Goal: Task Accomplishment & Management: Manage account settings

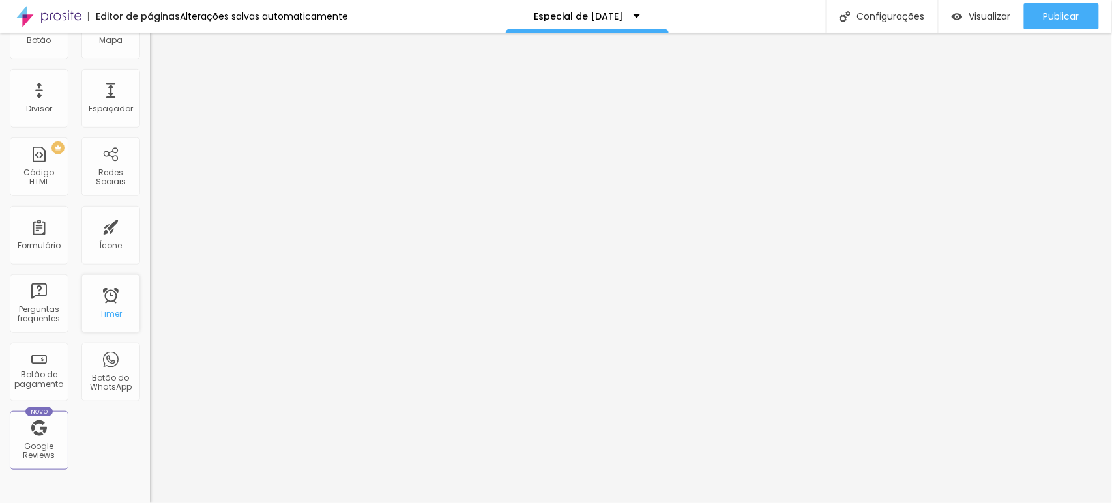
scroll to position [217, 0]
click at [44, 437] on div "Google Reviews" at bounding box center [38, 446] width 51 height 19
click at [42, 432] on div "Novo Google Reviews" at bounding box center [39, 435] width 59 height 59
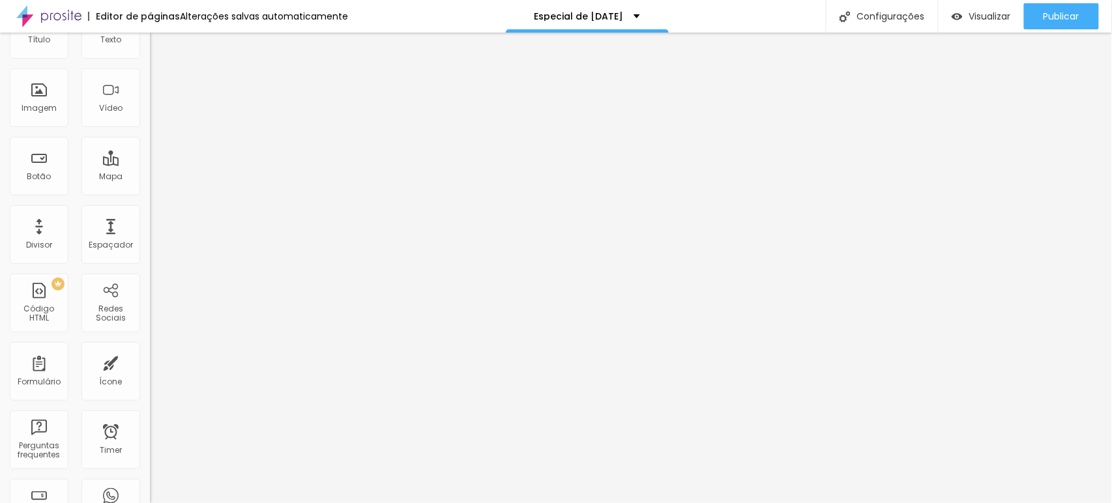
scroll to position [72, 0]
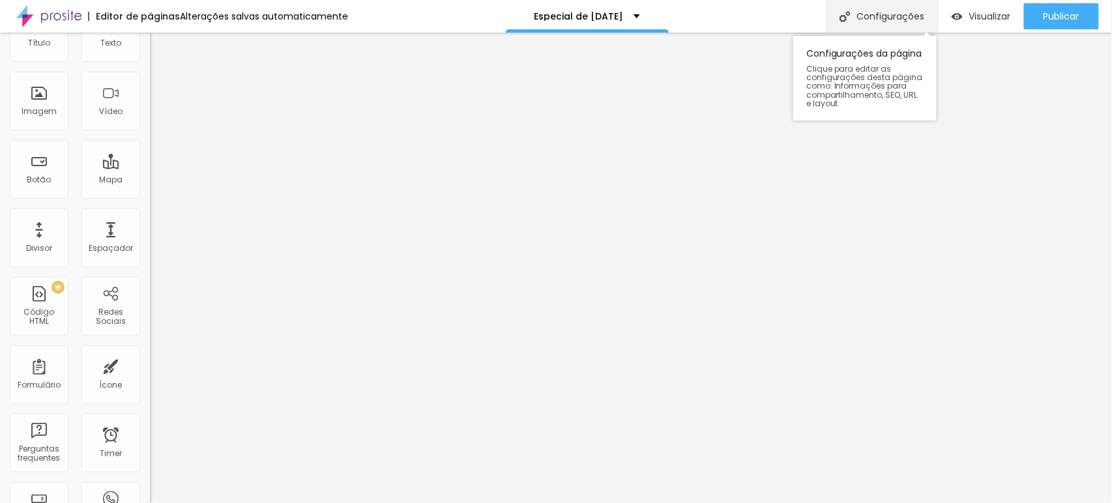
click at [877, 9] on div "Configurações" at bounding box center [882, 16] width 112 height 33
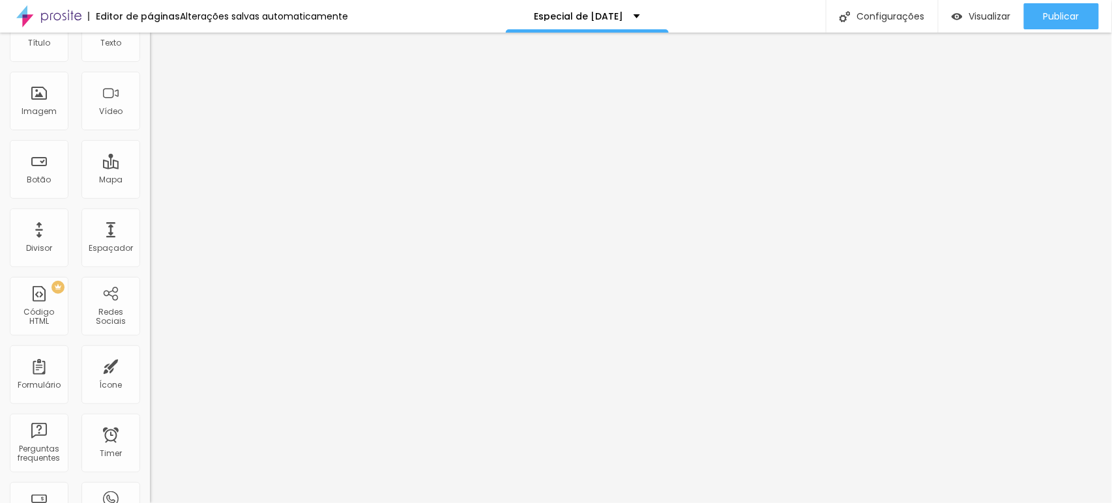
click at [150, 78] on img at bounding box center [156, 82] width 12 height 12
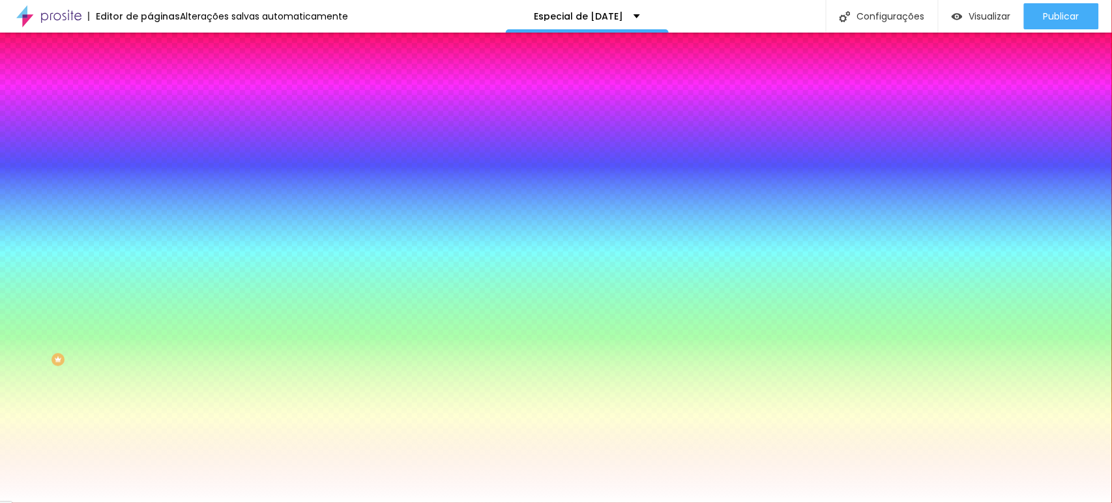
type input "5"
type input "10"
type input "23"
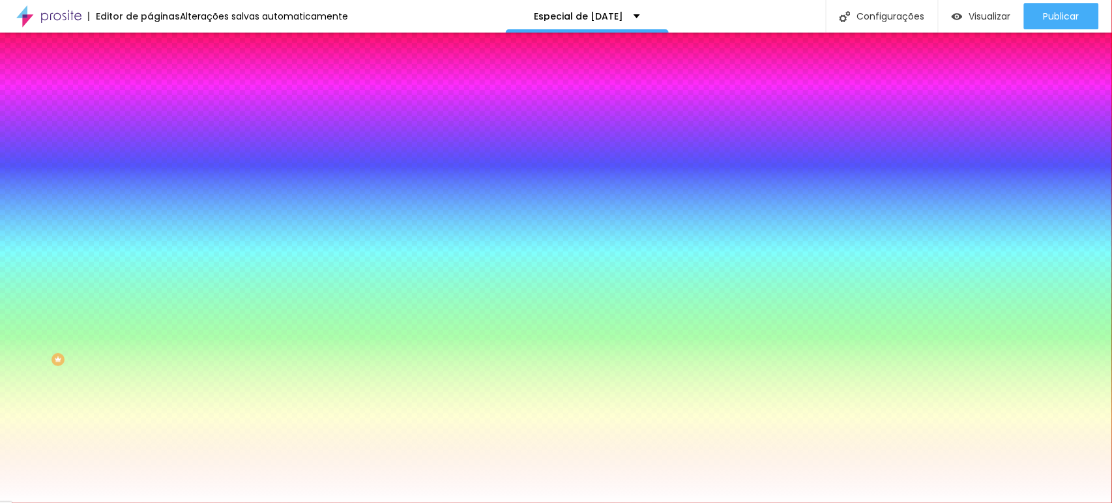
type input "23"
type input "52"
type input "74"
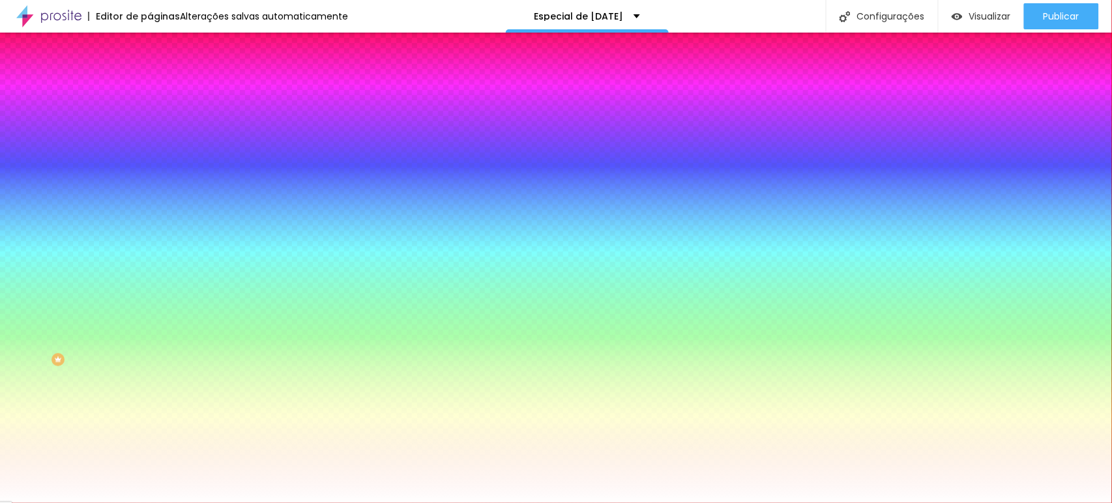
type input "95"
type input "99"
type input "98"
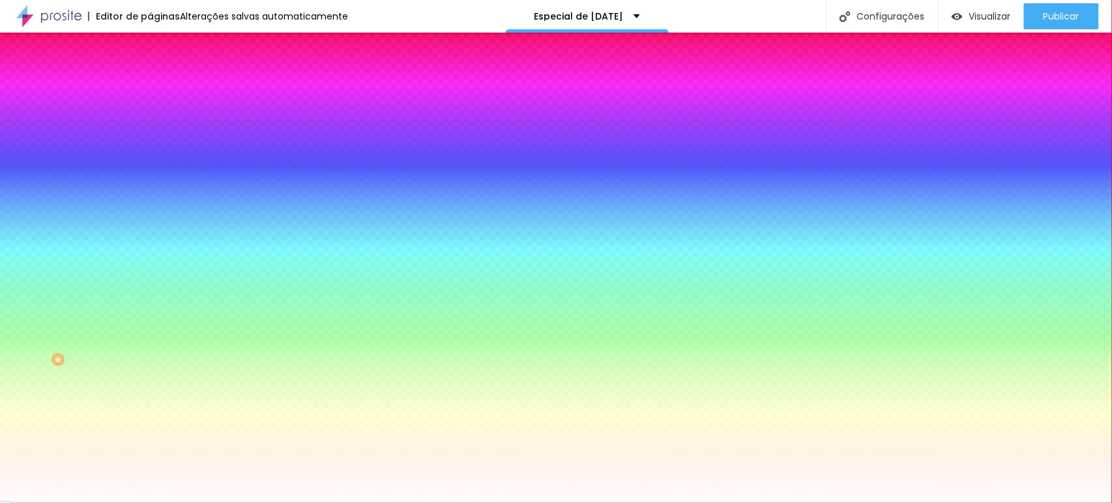
type input "98"
type input "96"
type input "88"
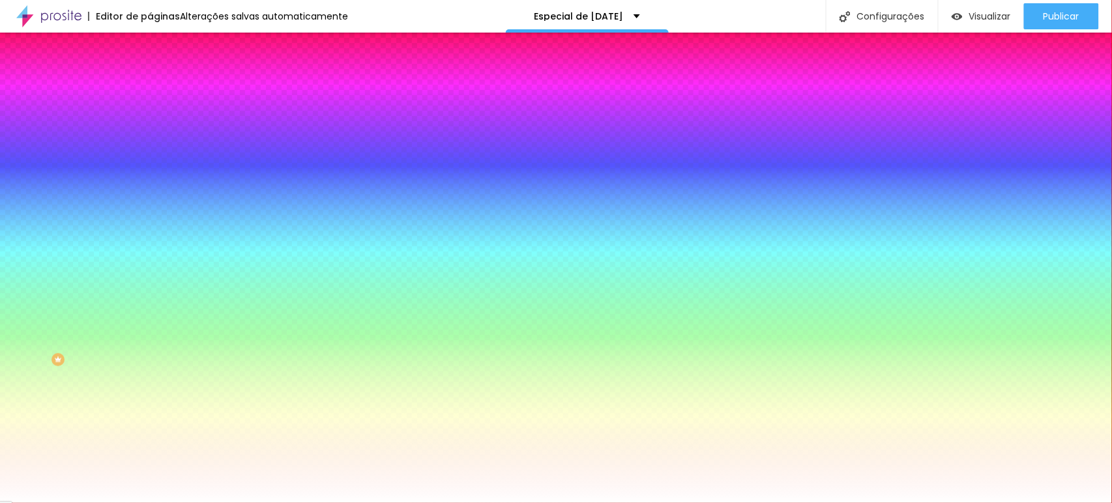
type input "73"
type input "48"
type input "29"
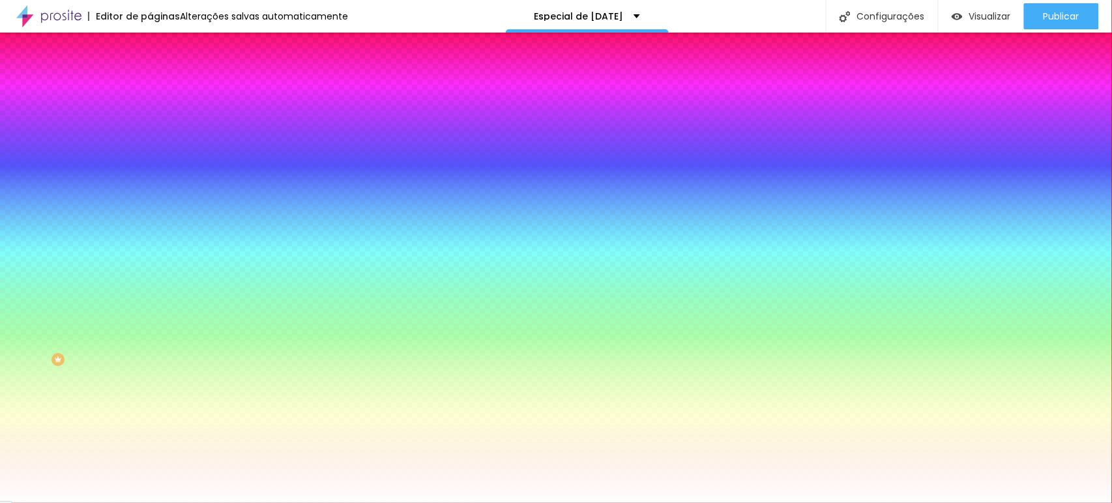
type input "29"
type input "18"
type input "15"
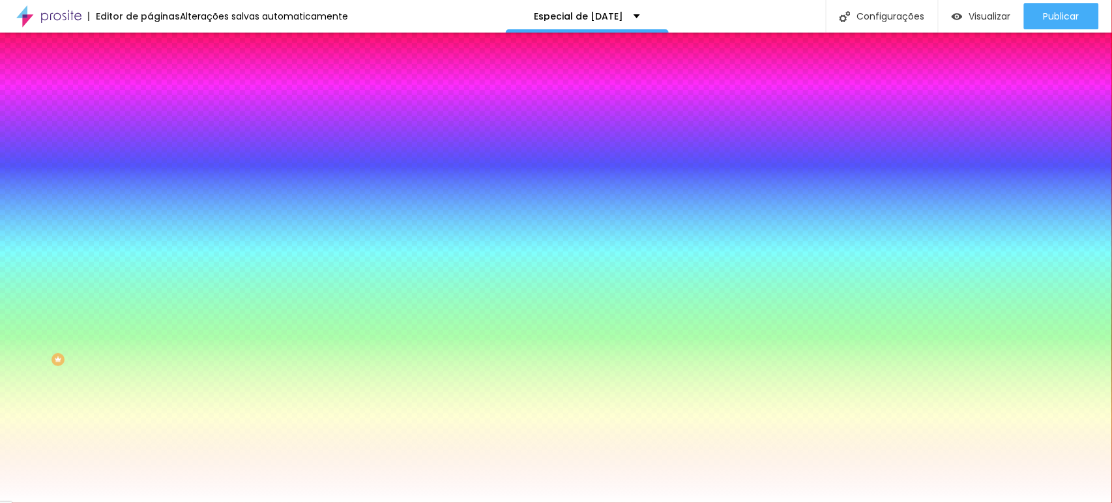
drag, startPoint x: 29, startPoint y: 160, endPoint x: 36, endPoint y: 162, distance: 7.4
type input "15"
click at [150, 289] on input "range" at bounding box center [192, 294] width 84 height 10
click at [150, 109] on div "Cor de fundo" at bounding box center [225, 106] width 150 height 8
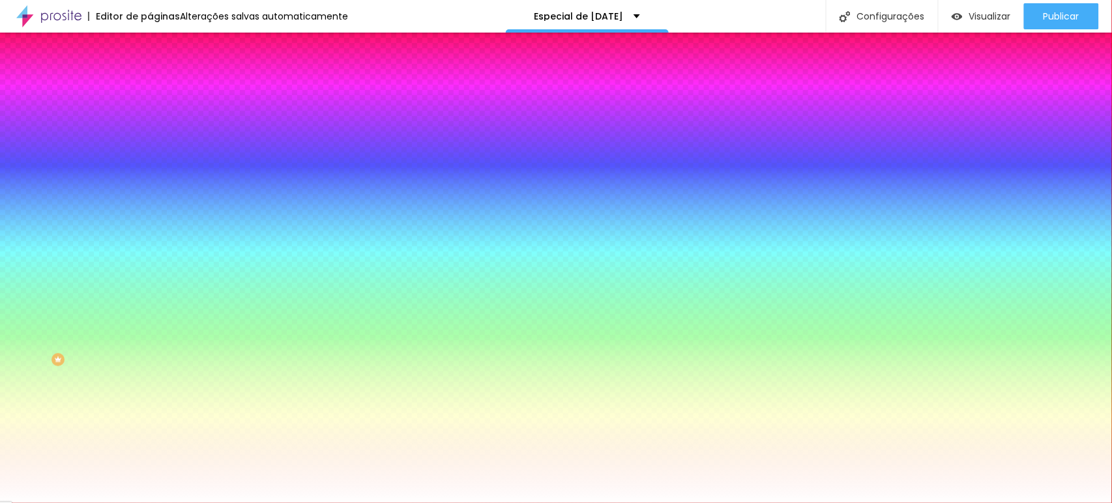
click at [150, 132] on input "#FFFFFF" at bounding box center [228, 130] width 156 height 13
type input "#"
click at [150, 109] on div "Cor de fundo" at bounding box center [225, 106] width 150 height 8
type input "21"
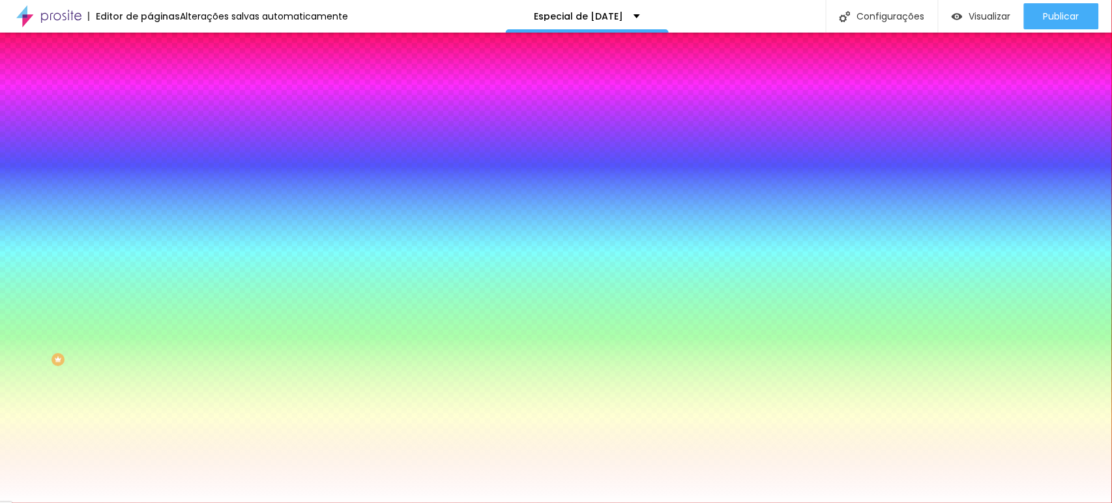
type input "29"
type input "49"
type input "60"
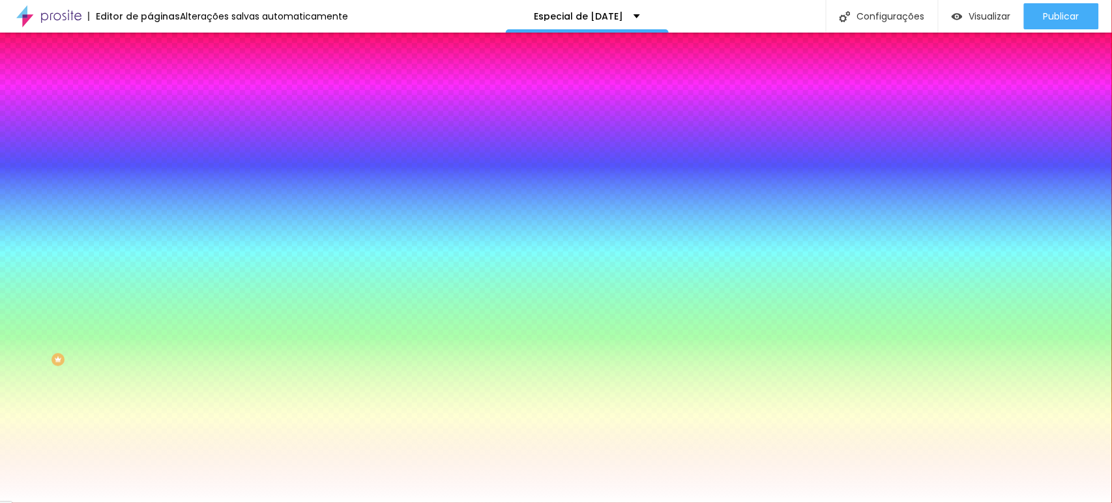
type input "60"
type input "72"
type input "76"
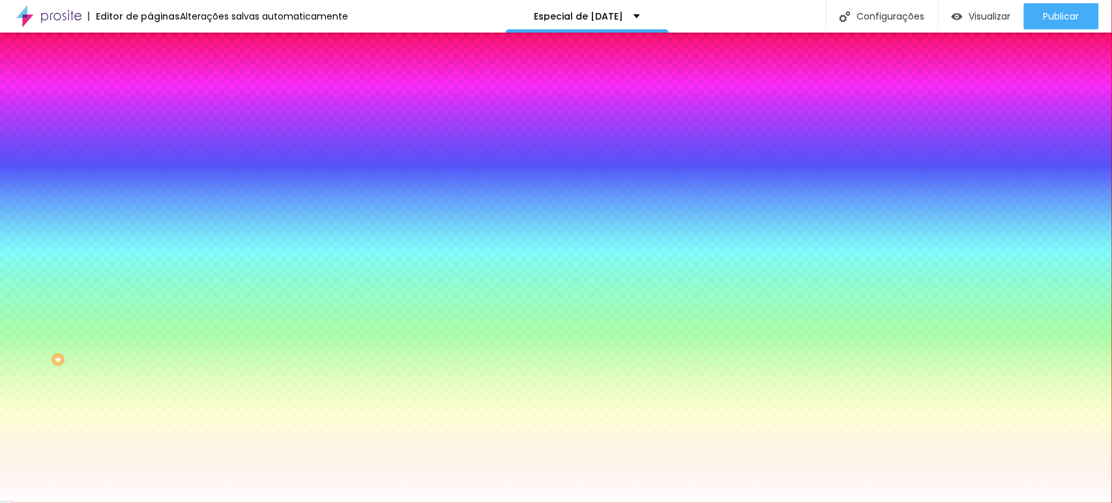
type input "84"
type input "89"
type input "92"
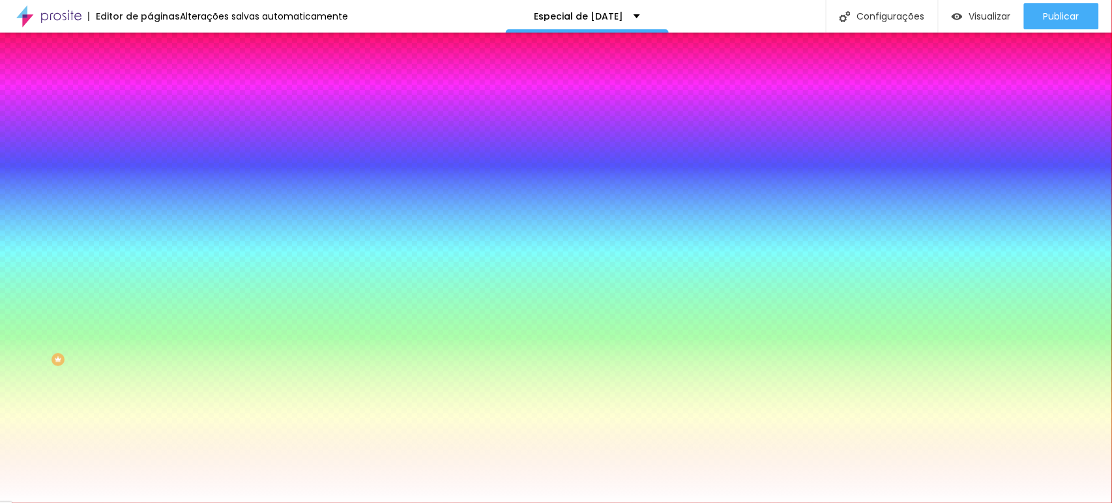
type input "92"
type input "95"
type input "96"
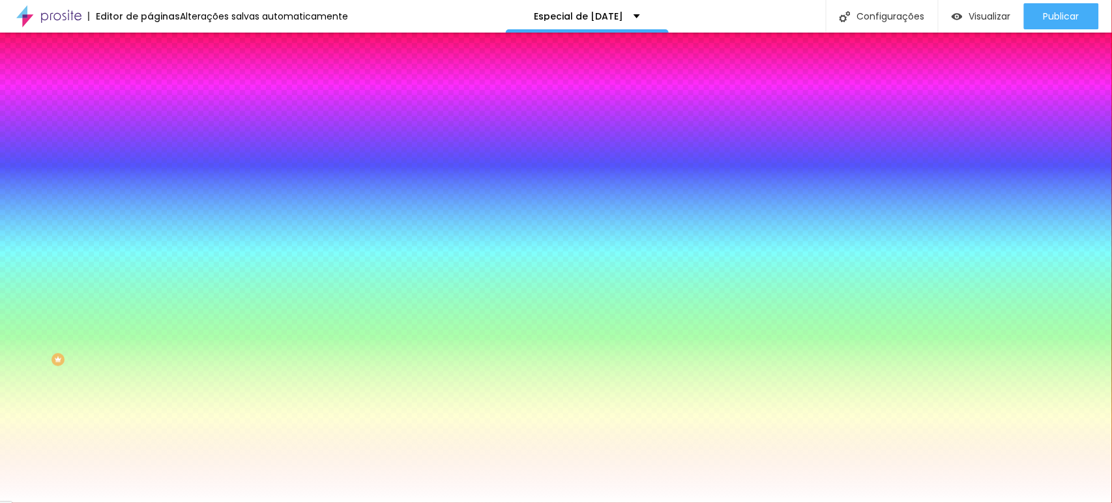
type input "95"
type input "81"
type input "67"
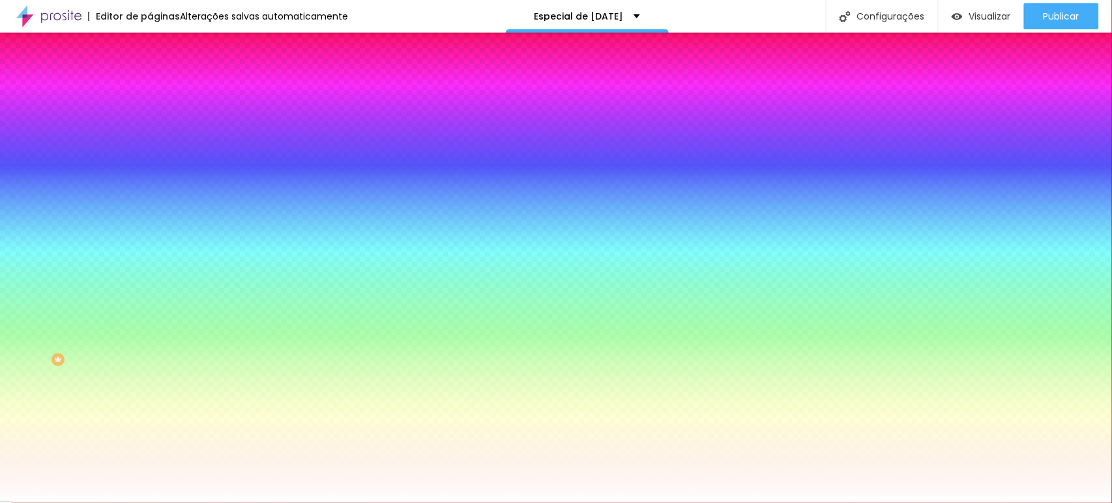
type input "67"
type input "60"
type input "49"
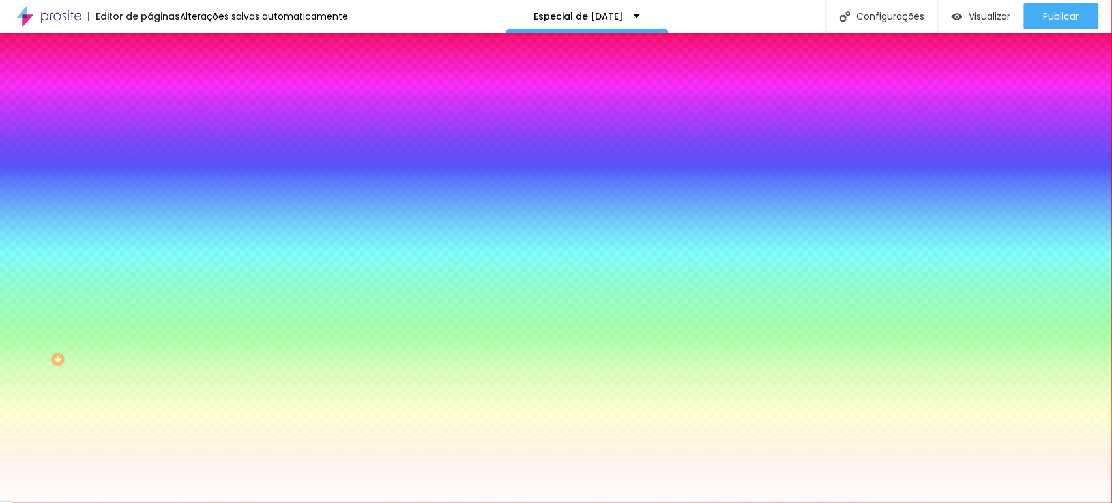
type input "39"
type input "29"
type input "16"
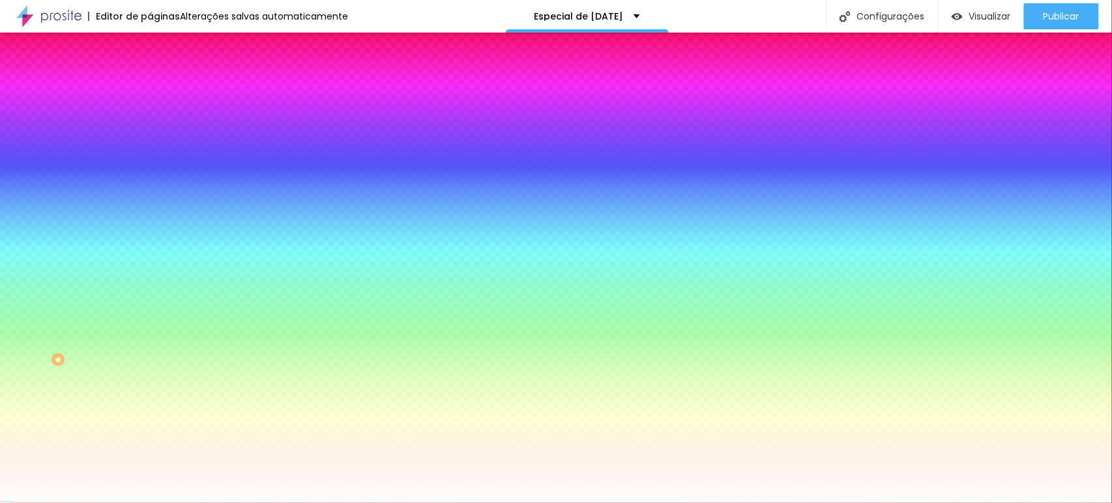
type input "16"
type input "11"
type input "8"
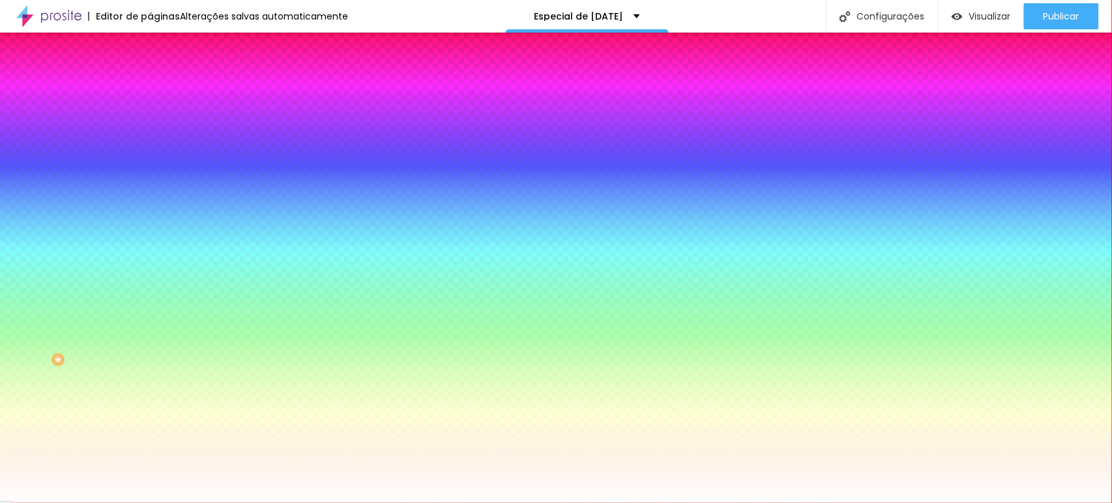
type input "7"
type input "6"
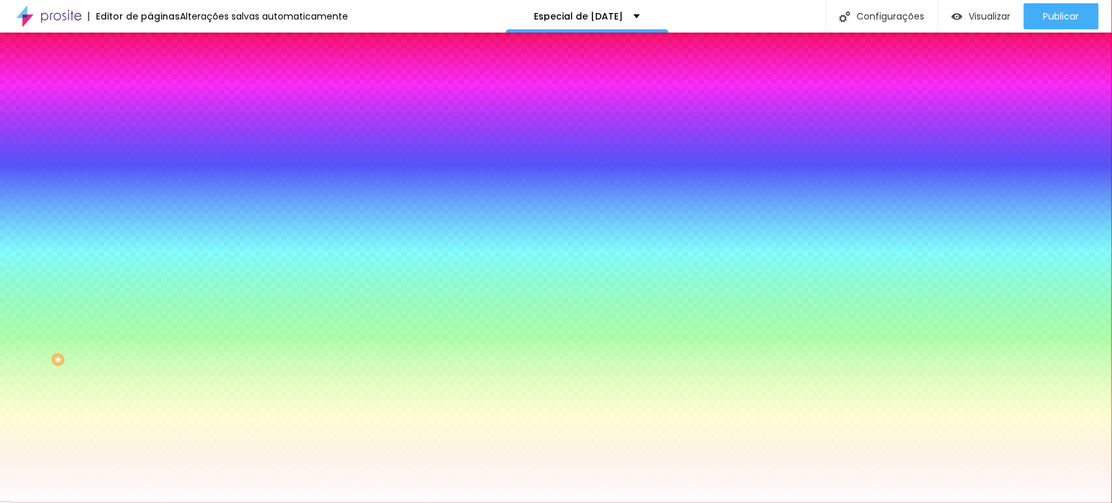
click at [150, 289] on input "range" at bounding box center [192, 294] width 84 height 10
click at [150, 109] on div "Cor de fundo" at bounding box center [225, 106] width 150 height 8
click at [150, 89] on img at bounding box center [156, 95] width 12 height 12
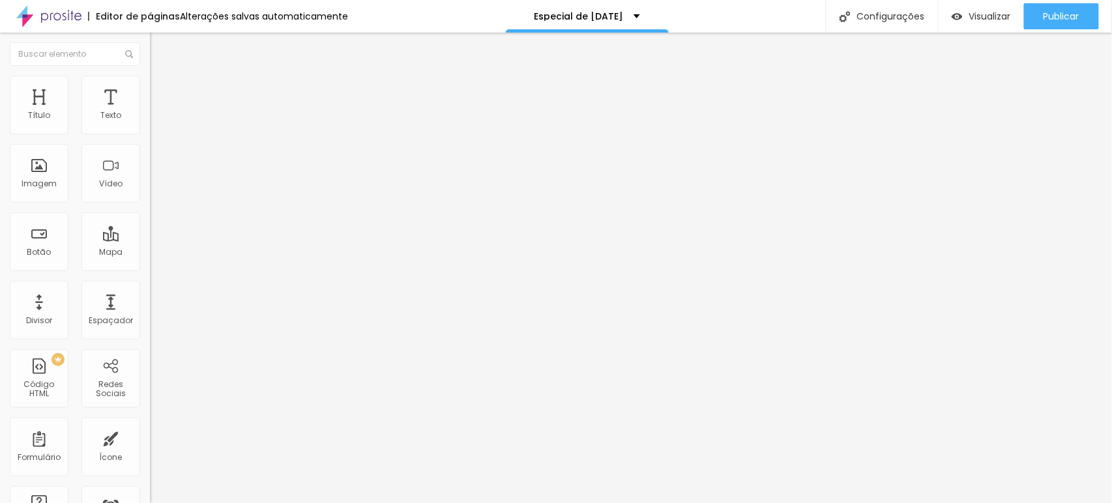
click at [150, 76] on li "Conteúdo" at bounding box center [225, 69] width 150 height 13
click at [150, 83] on li "Estilo" at bounding box center [225, 82] width 150 height 13
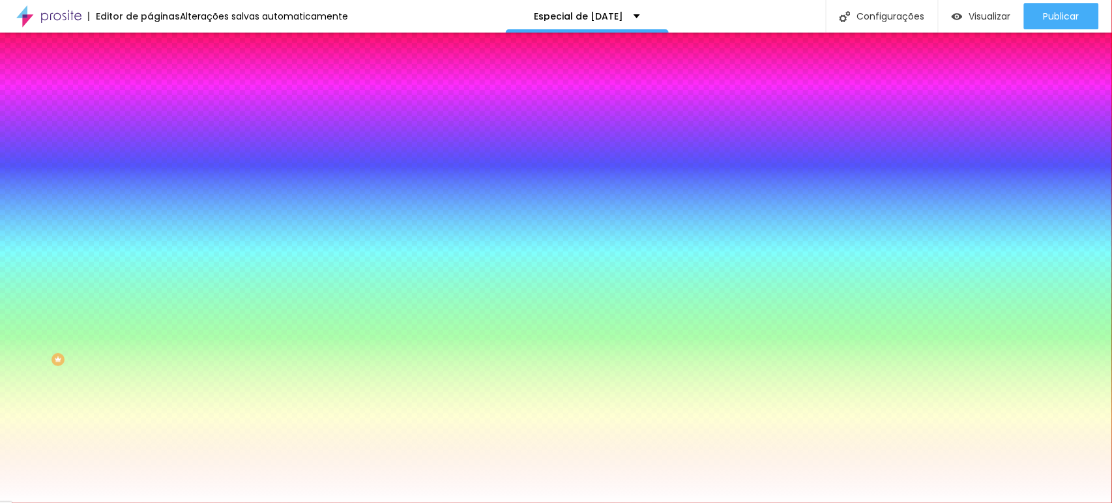
type input "4"
type input "12"
type input "23"
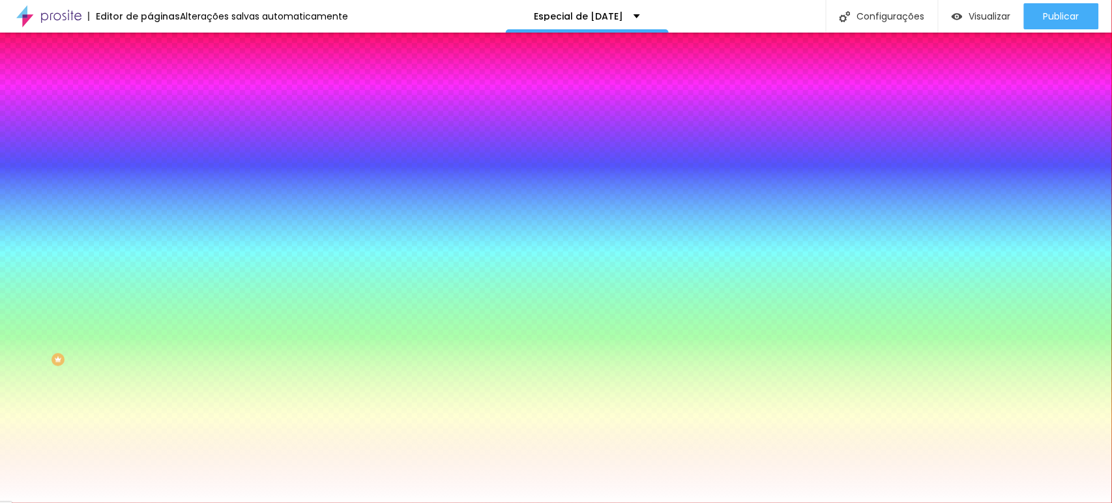
type input "23"
type input "40"
type input "65"
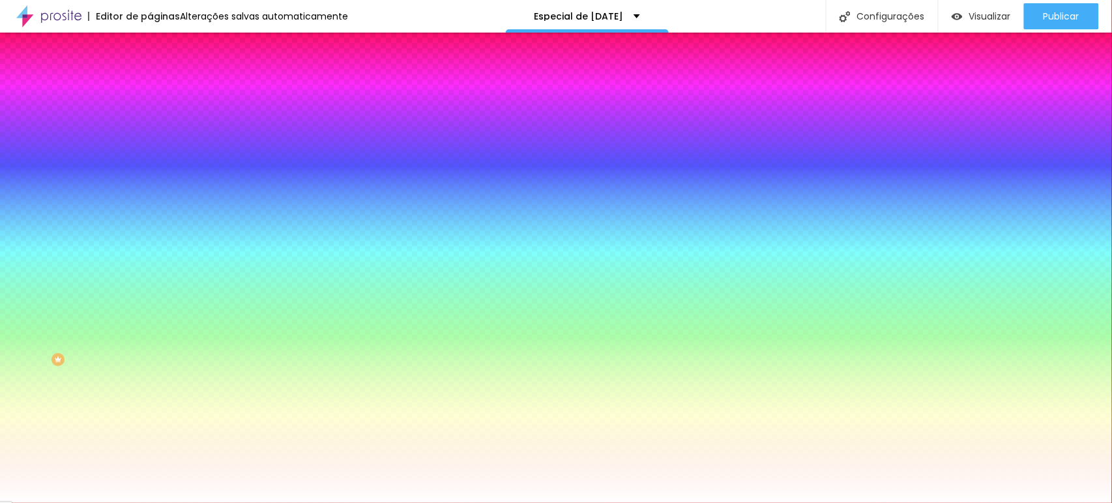
type input "92"
type input "97"
type input "103"
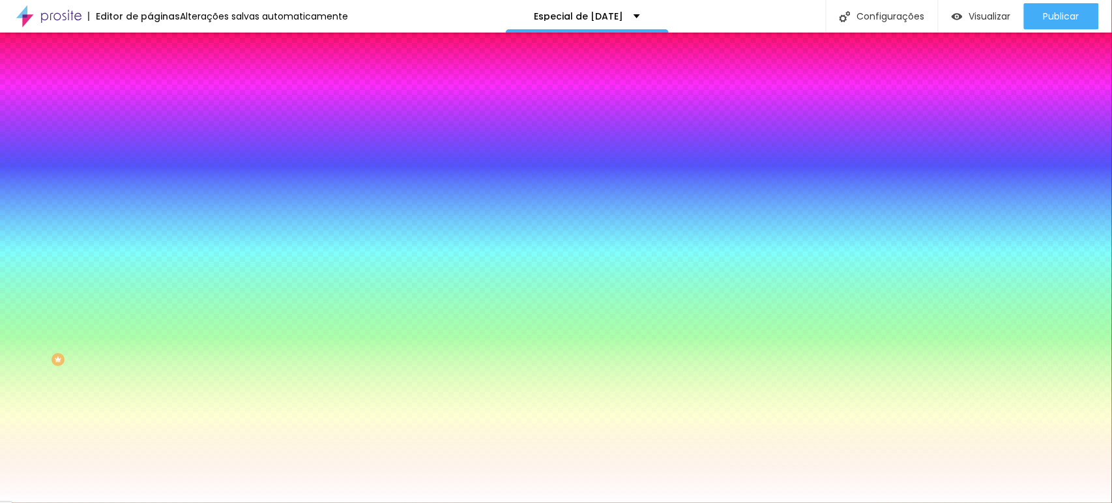
type input "103"
type input "106"
type input "107"
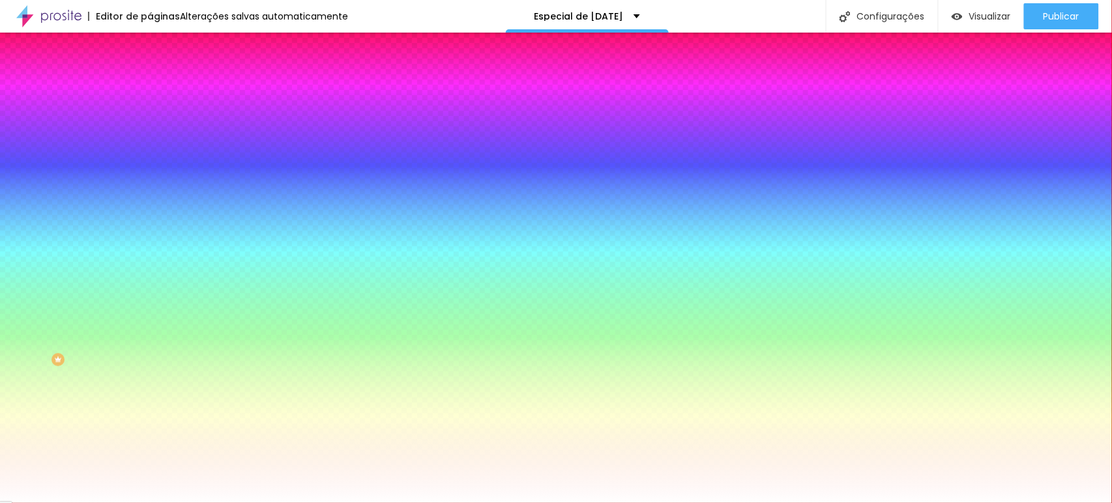
type input "108"
type input "103"
type input "92"
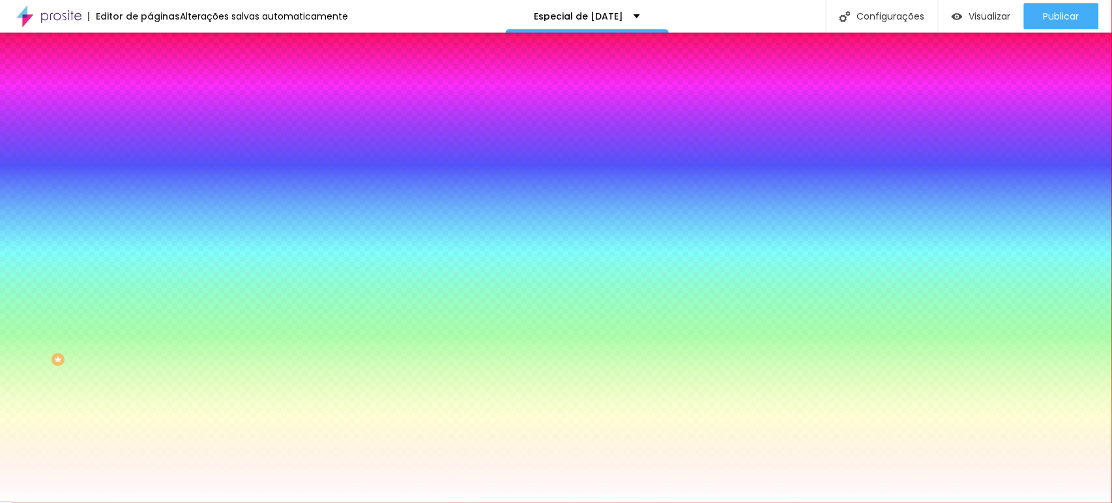
type input "92"
type input "84"
type input "74"
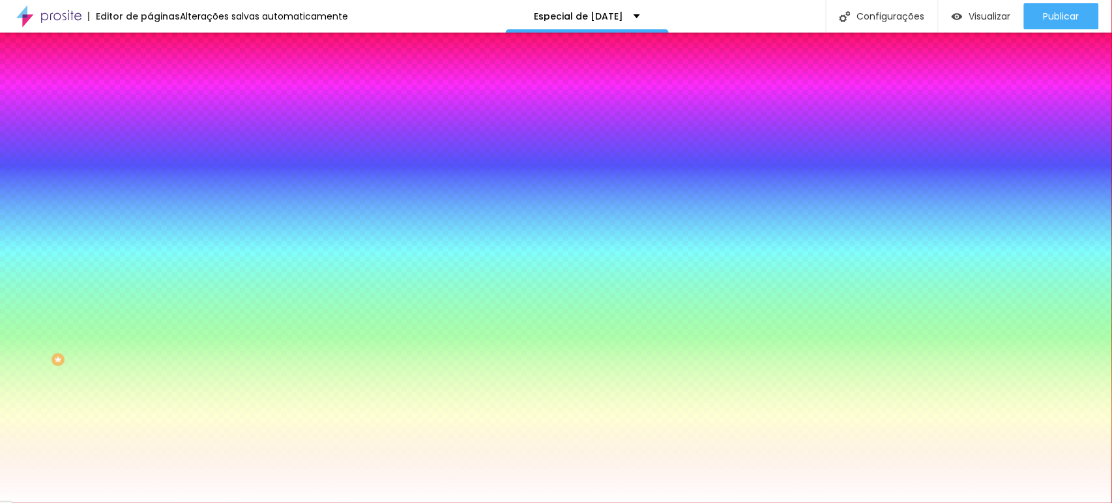
type input "62"
type input "48"
type input "35"
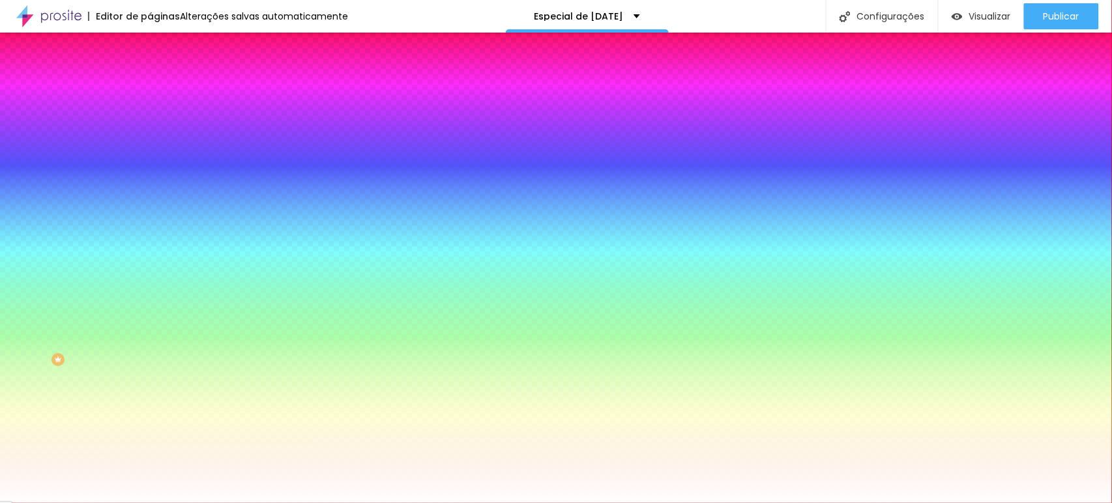
type input "35"
type input "34"
drag, startPoint x: 31, startPoint y: 156, endPoint x: 44, endPoint y: 154, distance: 12.4
type input "34"
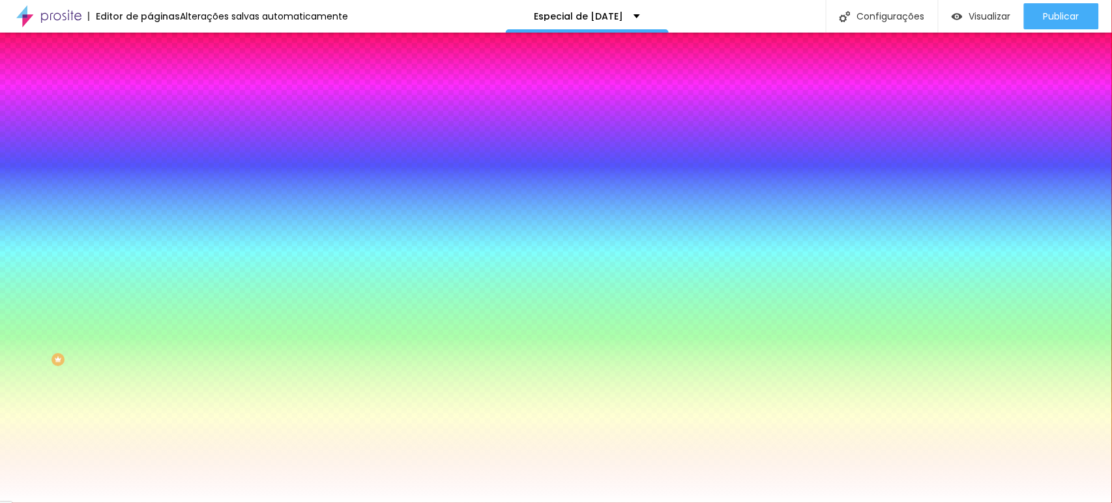
click at [150, 289] on input "range" at bounding box center [192, 294] width 84 height 10
click at [150, 109] on div "Cor de fundo" at bounding box center [225, 106] width 150 height 8
click at [155, 121] on icon "button" at bounding box center [159, 115] width 9 height 9
click at [150, 132] on input "#FFFFFF" at bounding box center [228, 130] width 156 height 13
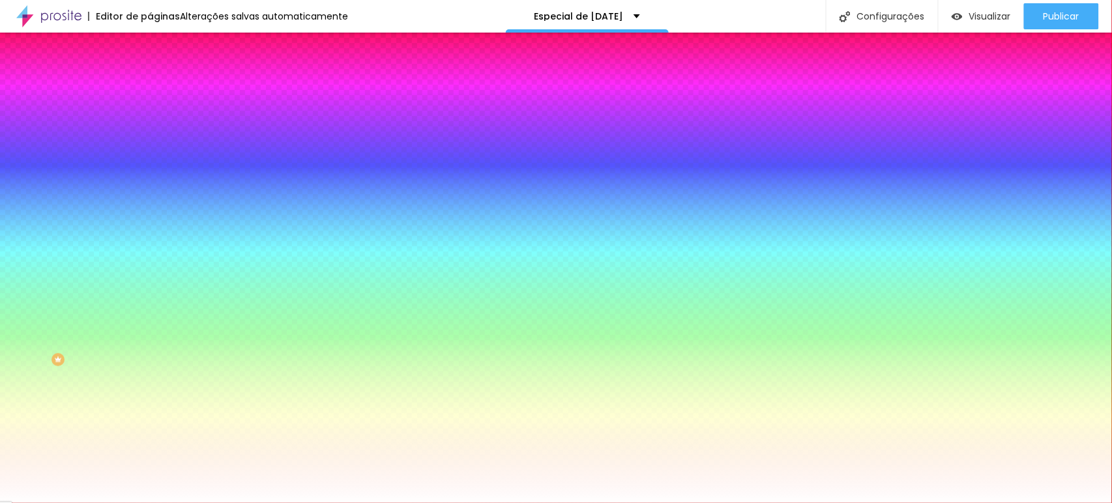
click at [150, 124] on div at bounding box center [225, 124] width 150 height 0
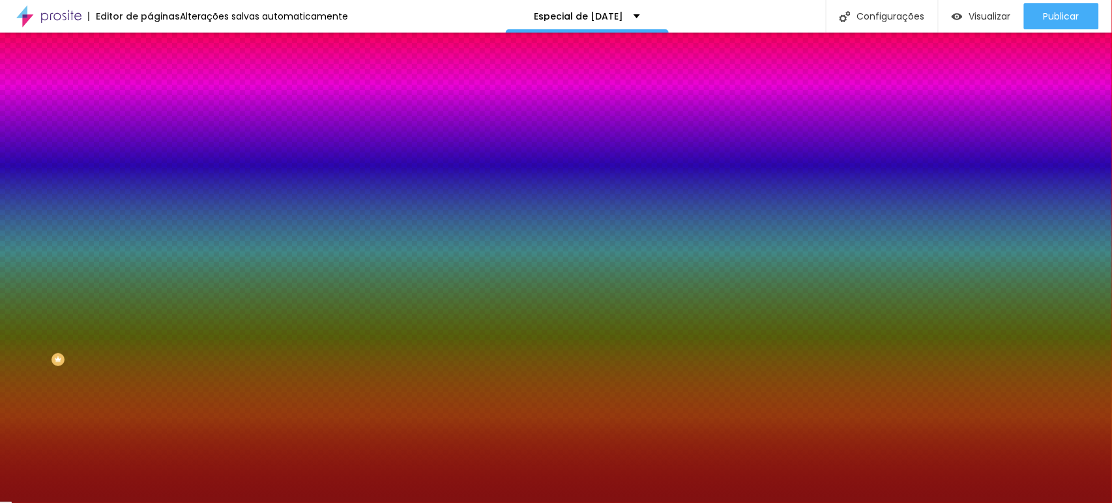
click at [94, 195] on div at bounding box center [556, 251] width 1112 height 503
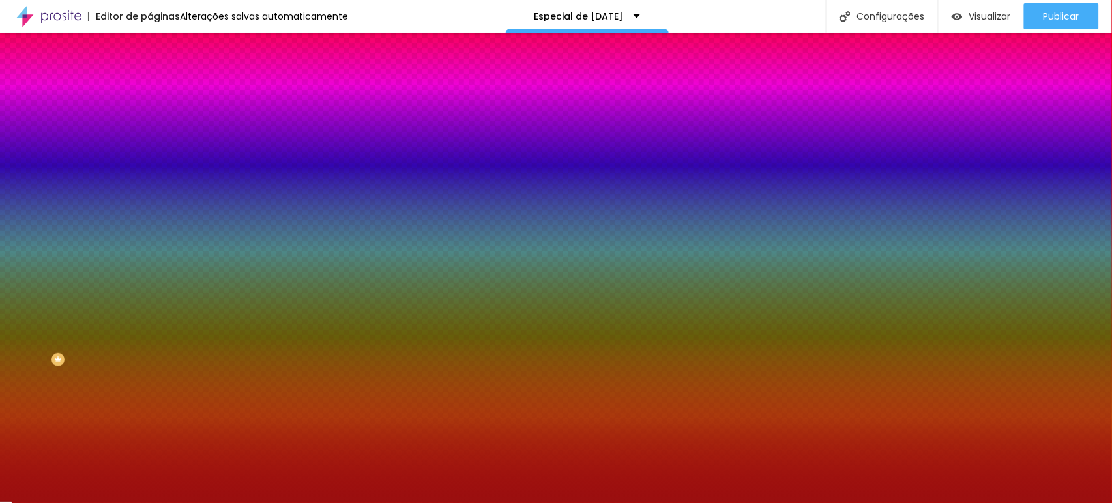
click at [97, 186] on div at bounding box center [556, 251] width 1112 height 503
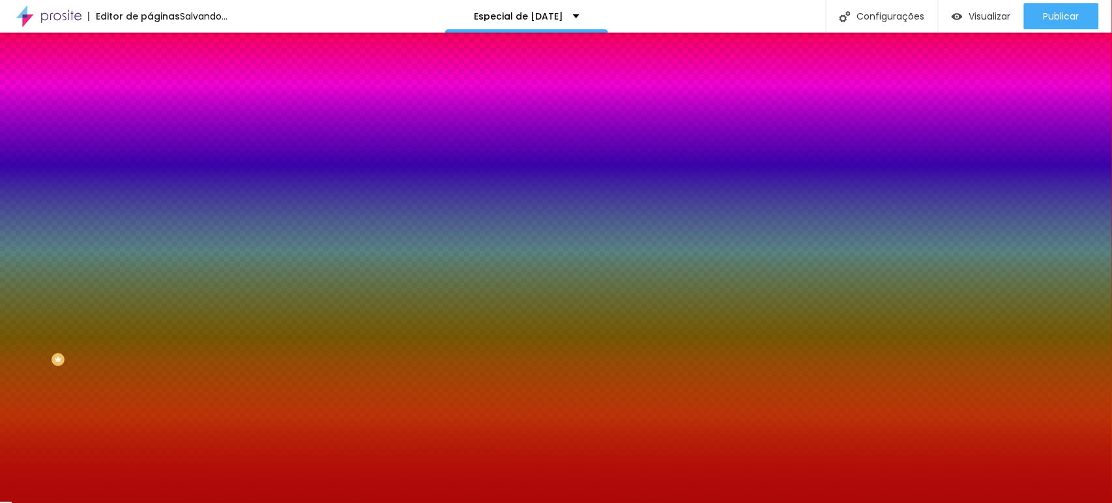
click at [101, 179] on div at bounding box center [556, 251] width 1112 height 503
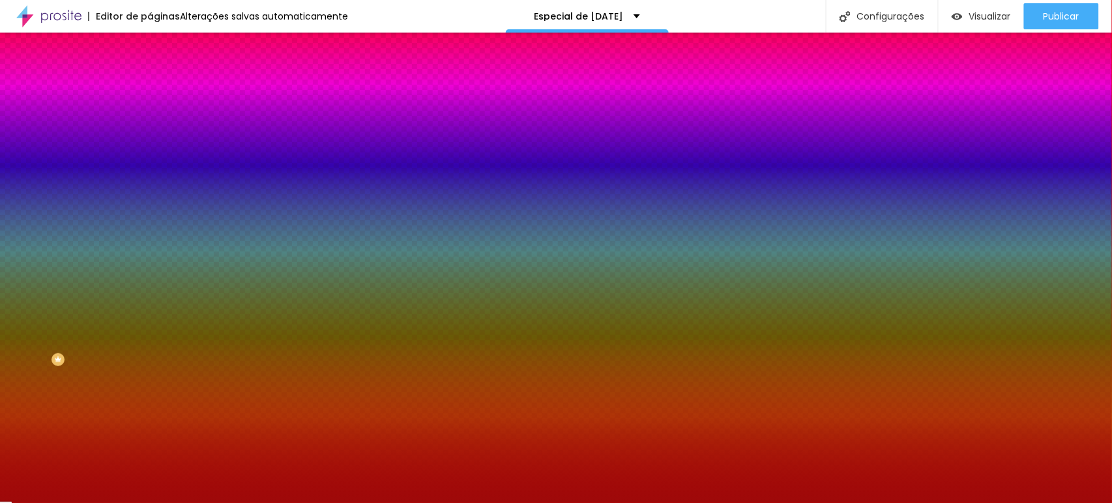
type input "#AD0909"
click at [100, 184] on div at bounding box center [556, 251] width 1112 height 503
click at [150, 278] on div "Editar Coluna Conteúdo Estilo Avançado Cor de fundo Voltar ao padrão #AD0909 34…" at bounding box center [225, 268] width 150 height 470
click at [162, 77] on span "Conteúdo" at bounding box center [182, 71] width 40 height 11
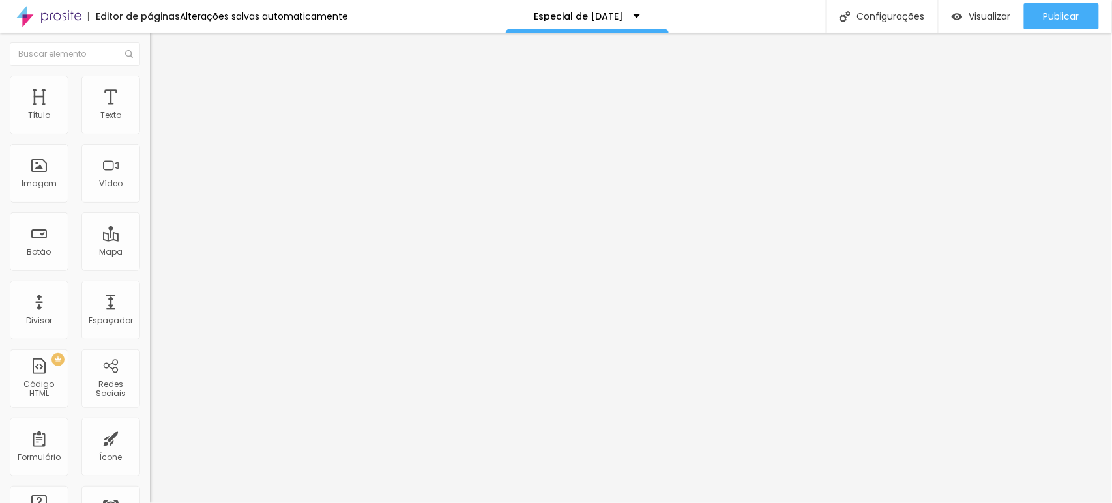
click at [150, 109] on div "Alinhamento" at bounding box center [225, 106] width 150 height 8
click at [150, 128] on img at bounding box center [154, 124] width 9 height 9
click at [150, 130] on img at bounding box center [154, 134] width 9 height 9
click at [150, 125] on div at bounding box center [225, 125] width 150 height 10
click at [150, 119] on img at bounding box center [154, 113] width 9 height 9
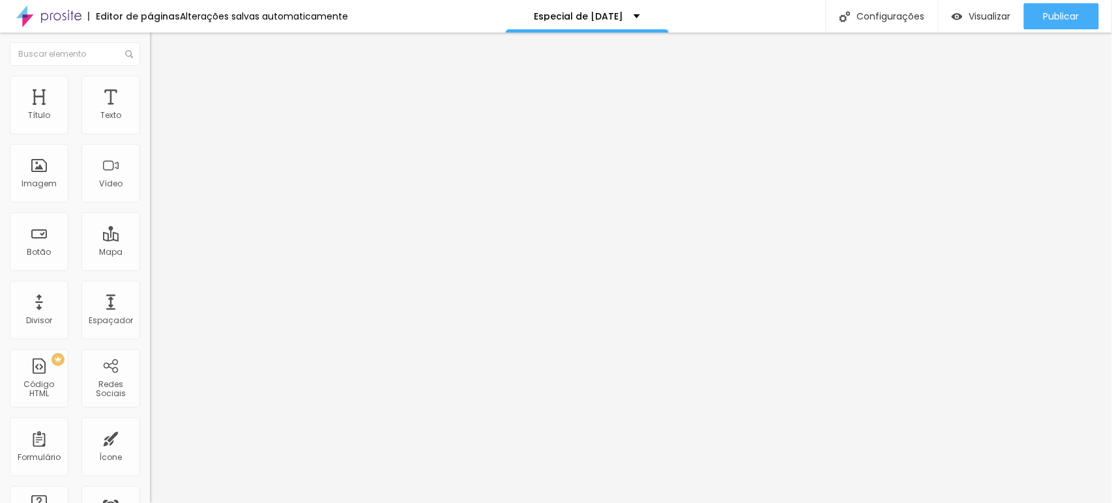
click at [150, 129] on img at bounding box center [154, 124] width 9 height 9
click at [150, 132] on img at bounding box center [154, 134] width 9 height 9
click at [150, 76] on li "Conteúdo" at bounding box center [225, 69] width 150 height 13
click at [150, 89] on img at bounding box center [156, 95] width 12 height 12
click at [160, 46] on img "button" at bounding box center [165, 47] width 10 height 10
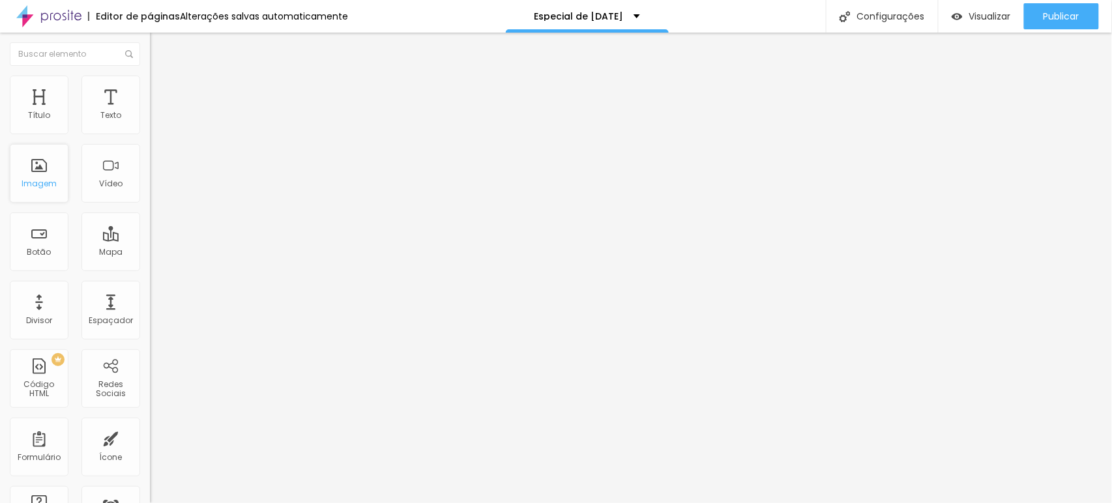
click at [49, 177] on div "Imagem" at bounding box center [39, 173] width 59 height 59
click at [42, 171] on div "Imagem" at bounding box center [39, 173] width 59 height 59
click at [38, 169] on div "Imagem" at bounding box center [39, 173] width 59 height 59
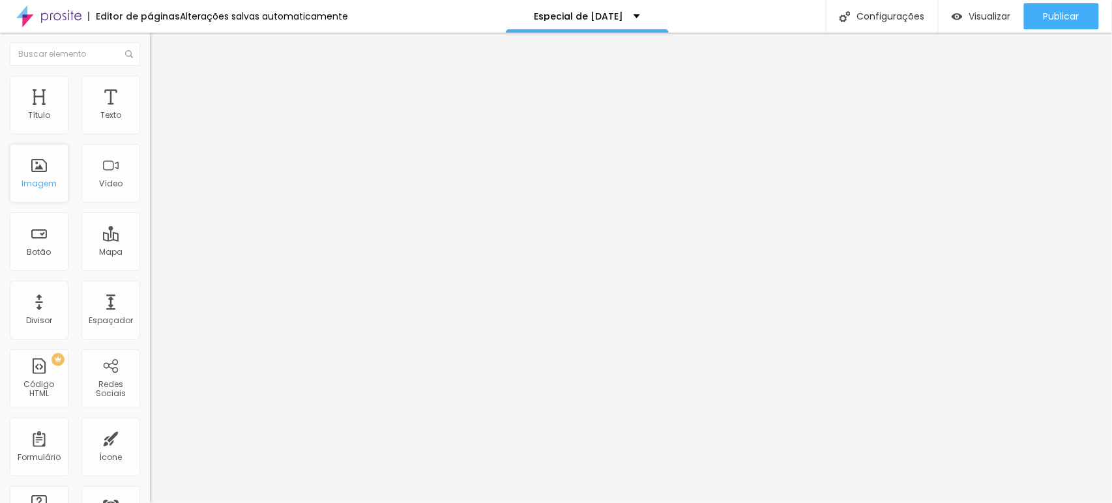
click at [38, 167] on div "Imagem" at bounding box center [39, 173] width 59 height 59
click at [35, 176] on div "Imagem" at bounding box center [39, 173] width 59 height 59
click at [150, 112] on span "Adicionar imagem" at bounding box center [192, 106] width 84 height 11
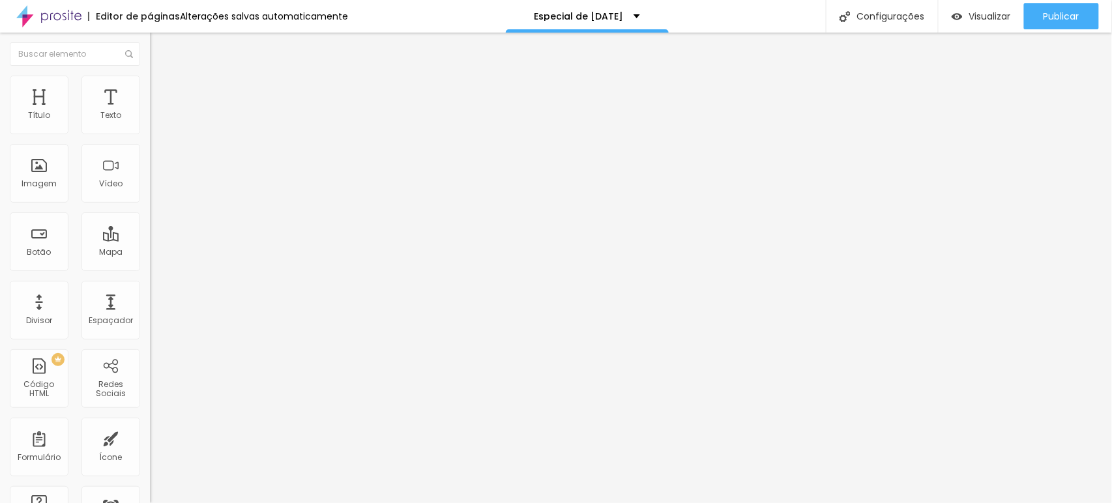
click at [66, 21] on img at bounding box center [48, 16] width 65 height 33
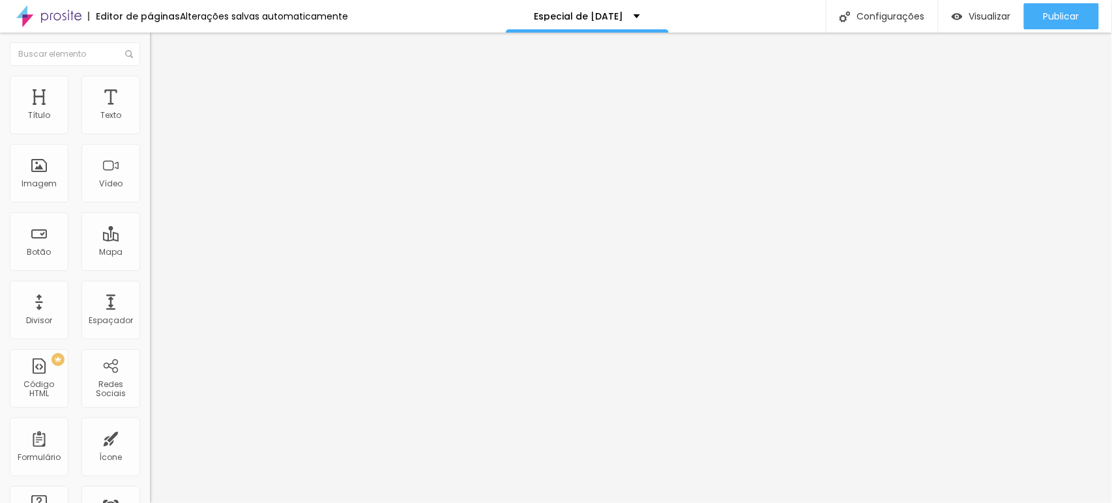
click at [150, 112] on span "Trocar imagem" at bounding box center [185, 106] width 71 height 11
click at [221, 112] on span at bounding box center [225, 106] width 8 height 11
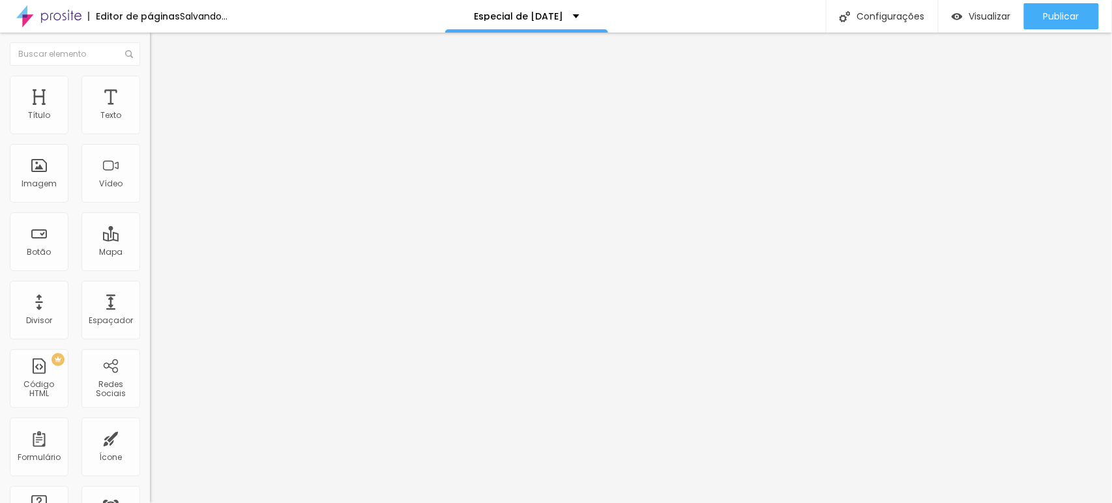
click at [150, 112] on span "Adicionar imagem" at bounding box center [192, 106] width 84 height 11
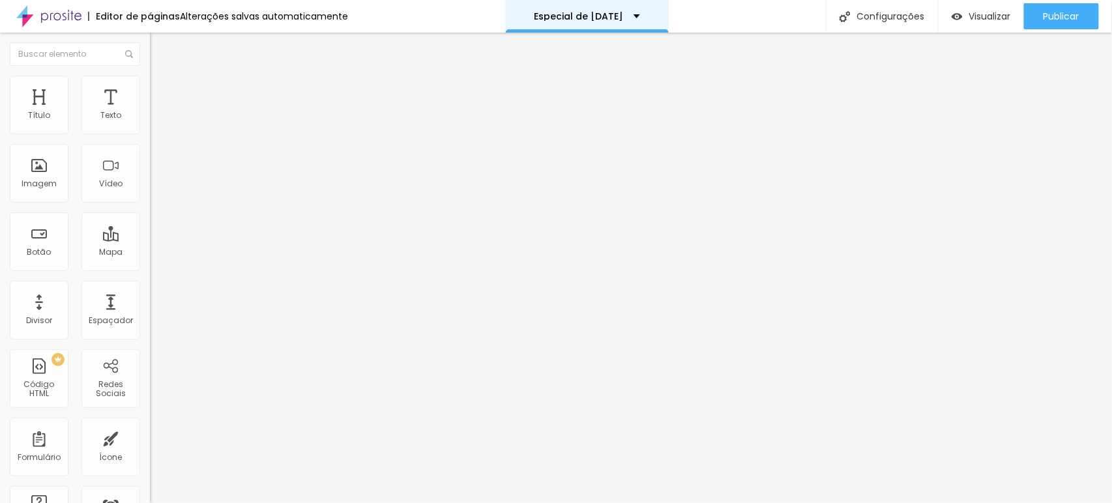
click at [552, 28] on div "Especial de [DATE]" at bounding box center [587, 16] width 163 height 33
click at [31, 162] on div "Imagem" at bounding box center [39, 173] width 59 height 59
click at [41, 173] on div "Imagem" at bounding box center [39, 173] width 59 height 59
click at [150, 298] on div "Abrir em uma nova aba" at bounding box center [225, 294] width 150 height 7
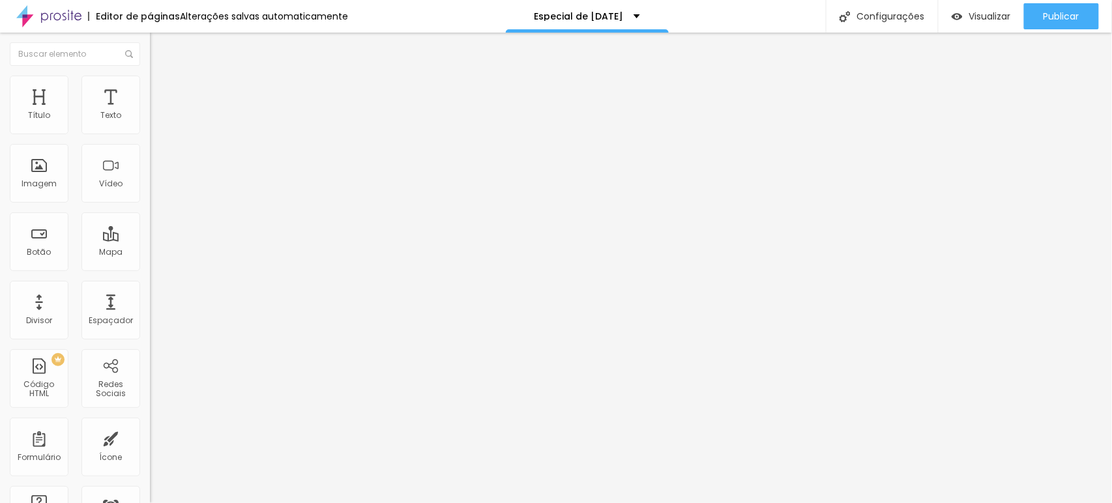
click at [150, 283] on div at bounding box center [225, 283] width 150 height 0
click at [150, 204] on span "1:1 Quadrado" at bounding box center [175, 198] width 51 height 11
click at [150, 246] on div "Link" at bounding box center [225, 242] width 150 height 8
click at [162, 88] on span "Estilo" at bounding box center [172, 84] width 20 height 11
click at [150, 76] on li "Conteúdo" at bounding box center [225, 69] width 150 height 13
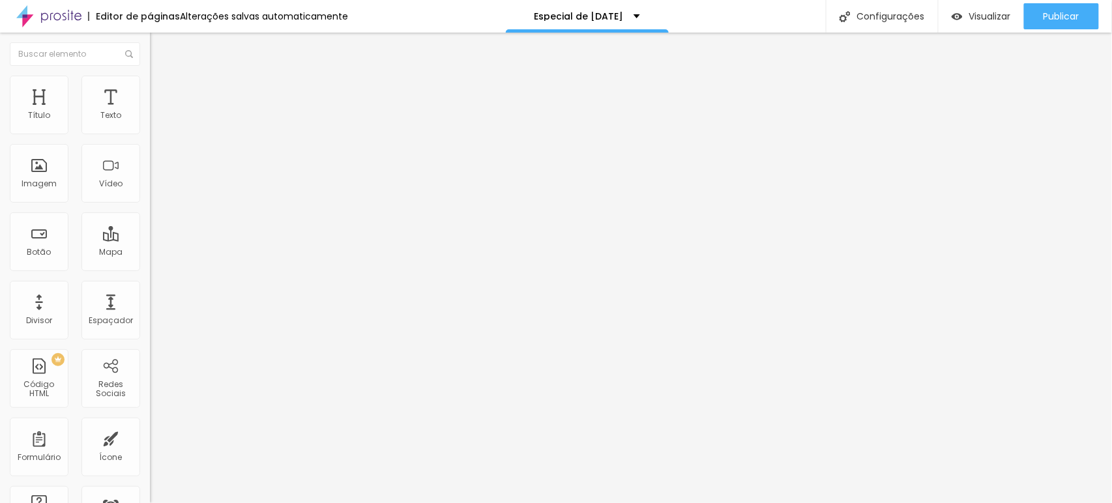
click at [150, 111] on div "Trocar imagem" at bounding box center [225, 106] width 150 height 9
click at [50, 175] on div "Imagem" at bounding box center [39, 173] width 59 height 59
click at [59, 19] on img at bounding box center [48, 16] width 65 height 33
